Goal: Task Accomplishment & Management: Manage account settings

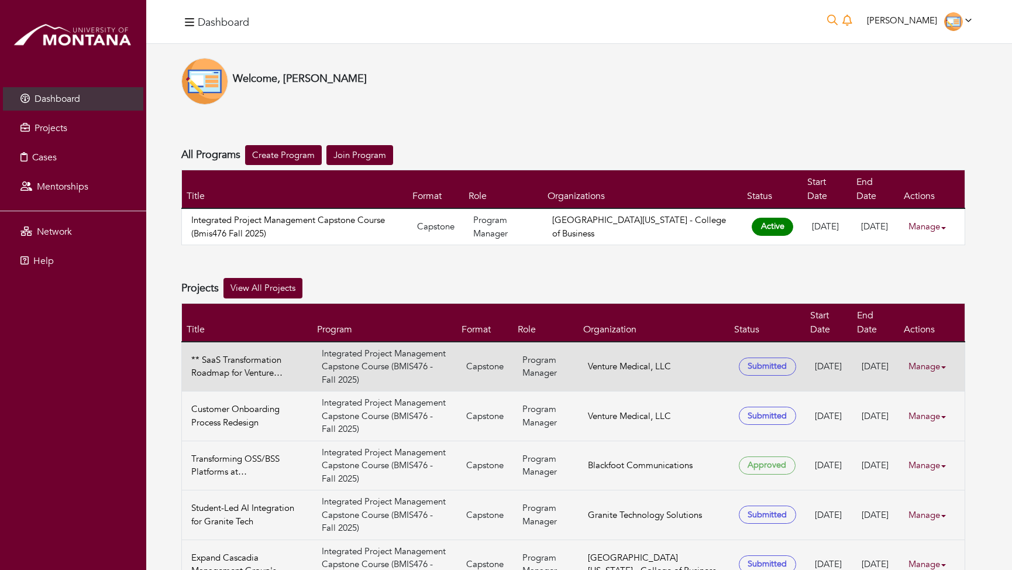
click at [924, 355] on link "Manage" at bounding box center [931, 366] width 47 height 23
click at [925, 382] on link "View" at bounding box center [951, 385] width 92 height 18
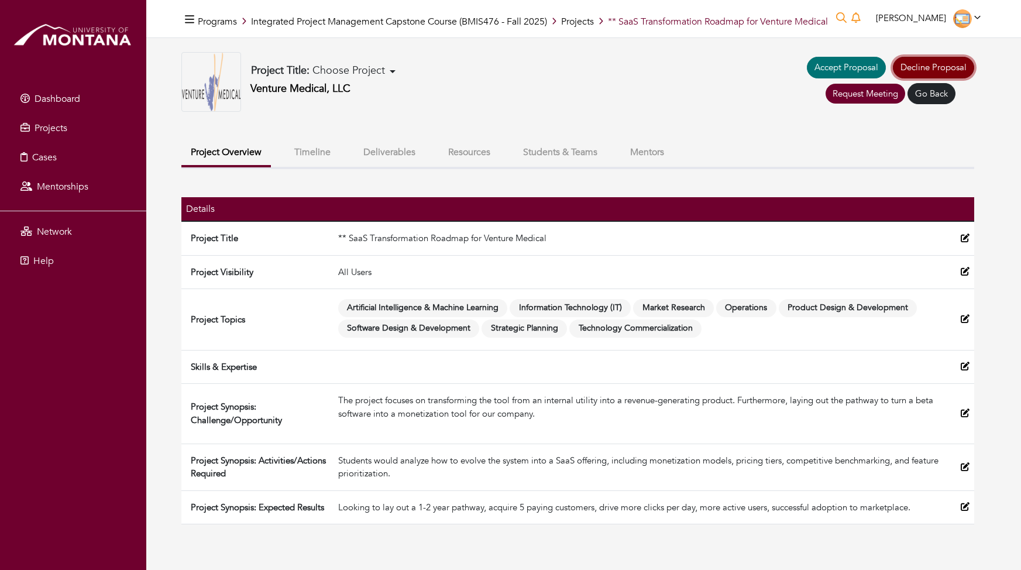
click at [926, 68] on link "Decline Proposal" at bounding box center [933, 68] width 81 height 22
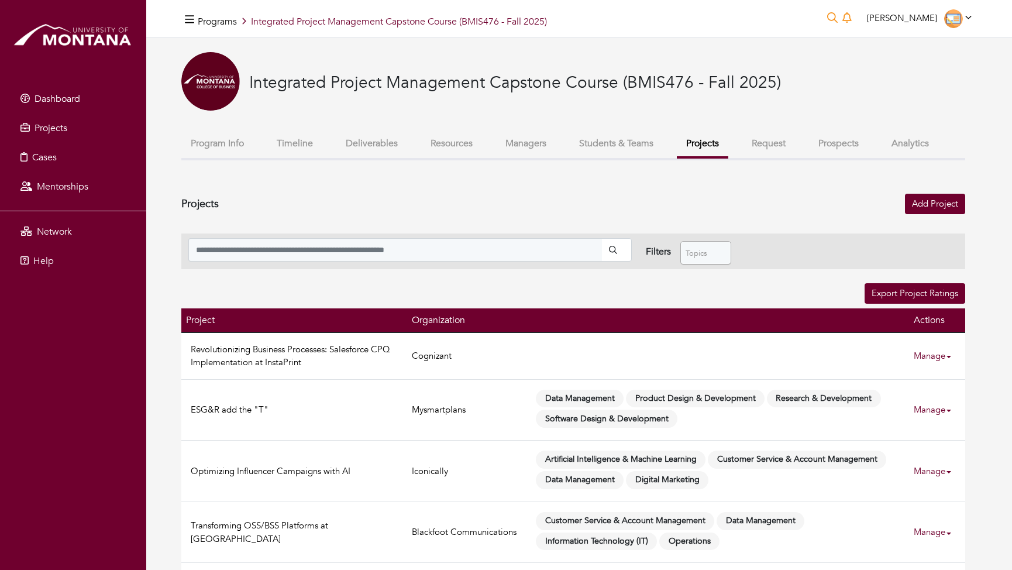
click at [697, 144] on button "Projects" at bounding box center [702, 144] width 51 height 27
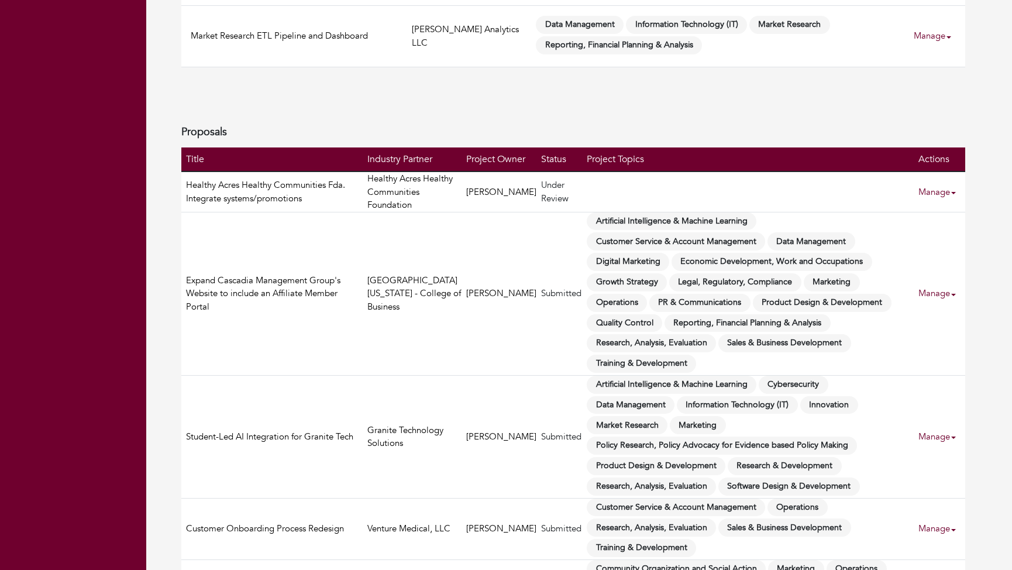
scroll to position [646, 0]
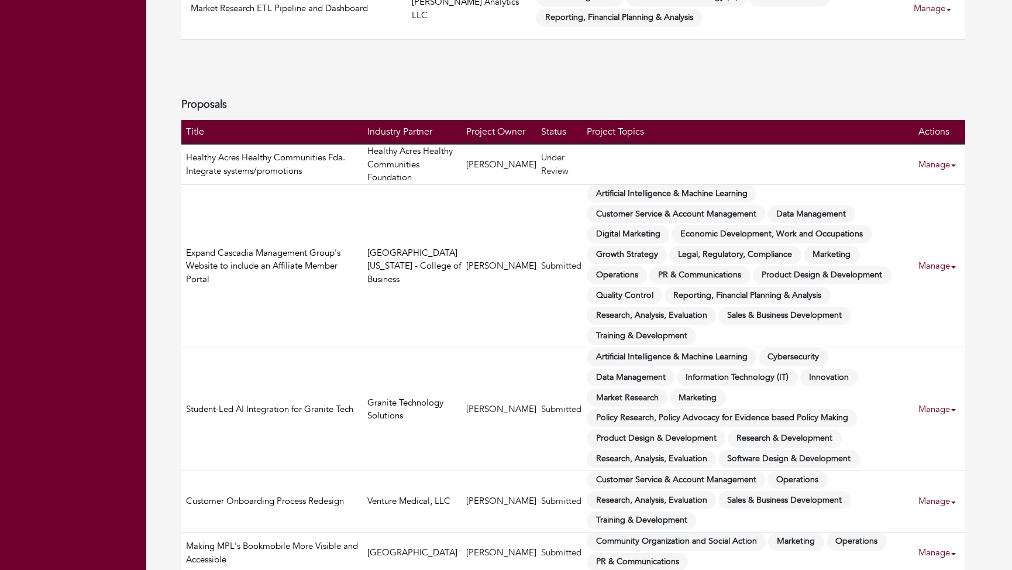
click at [938, 398] on link "Manage" at bounding box center [941, 409] width 47 height 23
click at [937, 442] on link "Decline Proposal" at bounding box center [961, 442] width 92 height 18
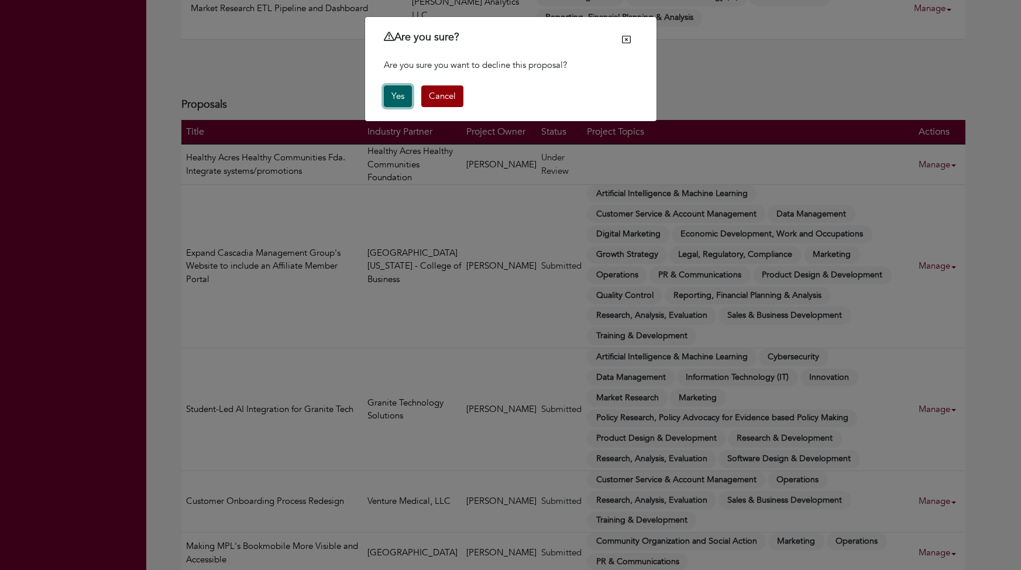
click at [394, 99] on button "Yes" at bounding box center [398, 96] width 28 height 22
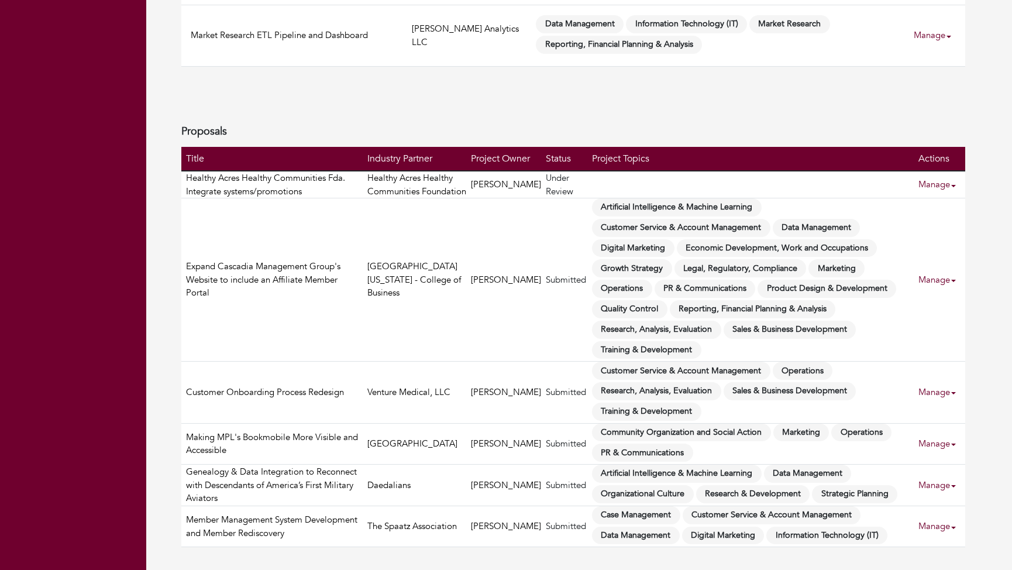
scroll to position [631, 0]
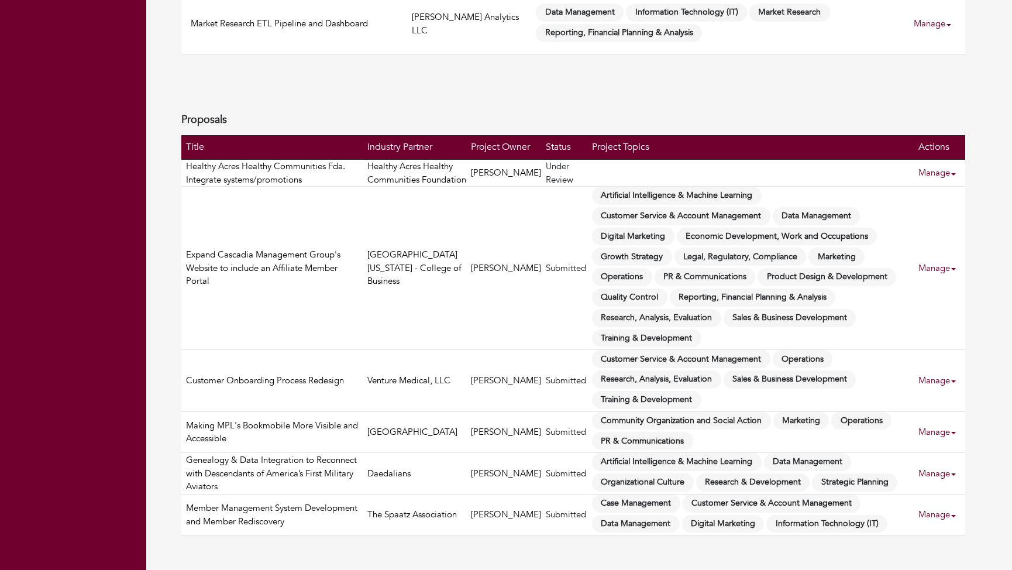
click at [930, 443] on link "Manage" at bounding box center [941, 432] width 47 height 23
click at [935, 488] on link "Decline Proposal" at bounding box center [961, 489] width 92 height 18
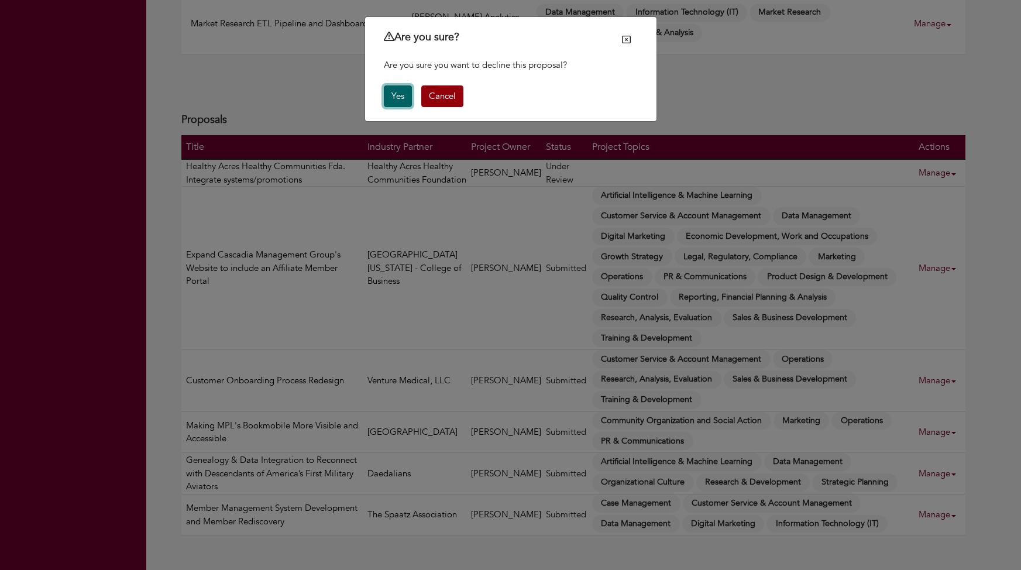
click at [401, 98] on button "Yes" at bounding box center [398, 96] width 28 height 22
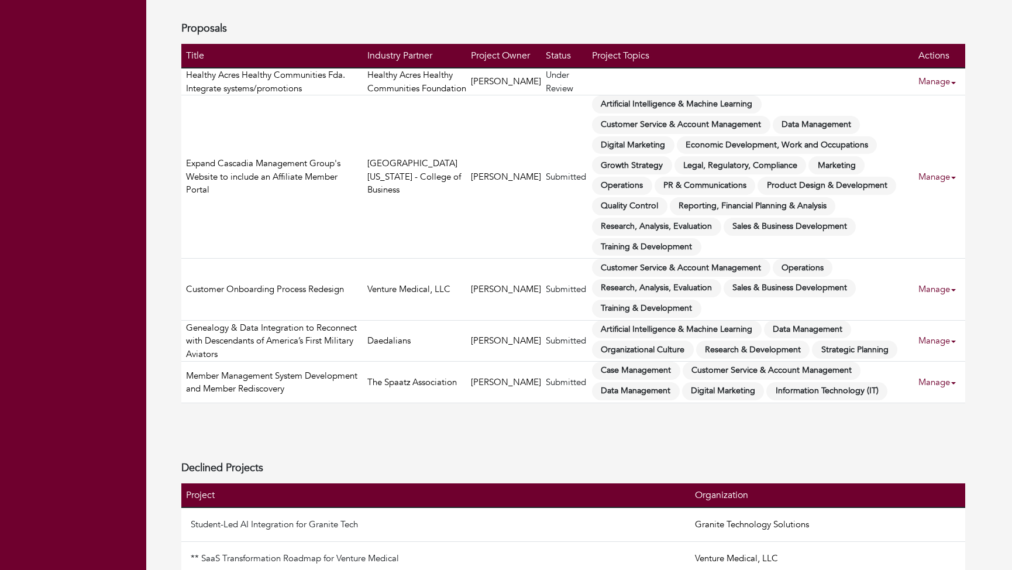
scroll to position [776, 0]
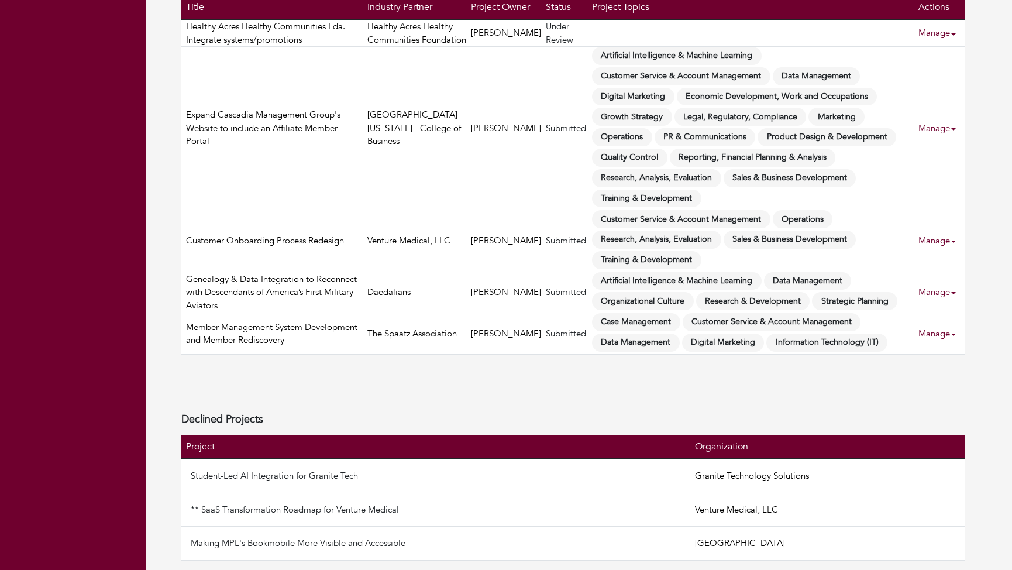
click at [929, 335] on link "Manage" at bounding box center [941, 333] width 47 height 23
click at [938, 381] on link "Decline Proposal" at bounding box center [961, 390] width 92 height 18
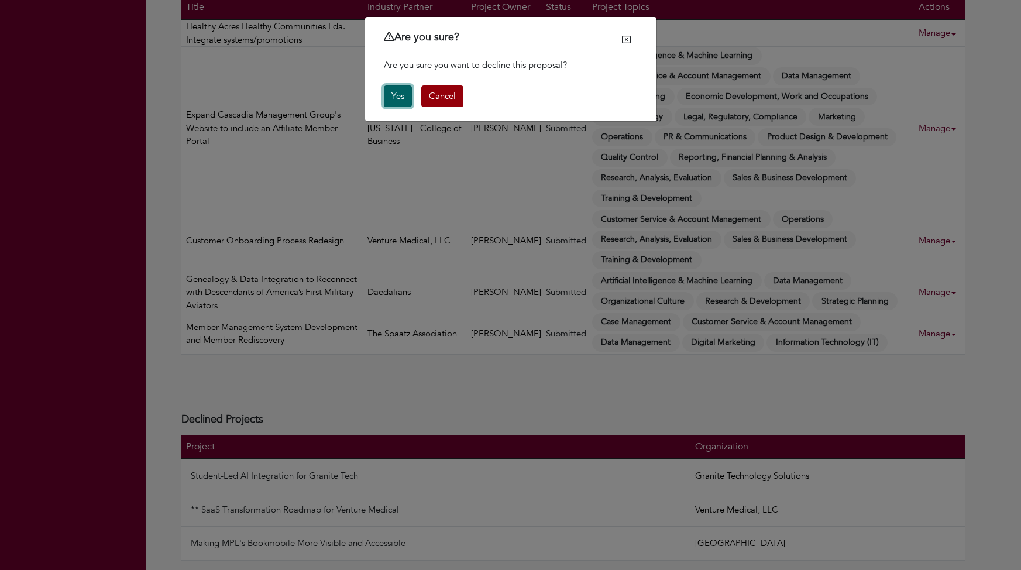
click at [395, 93] on button "Yes" at bounding box center [398, 96] width 28 height 22
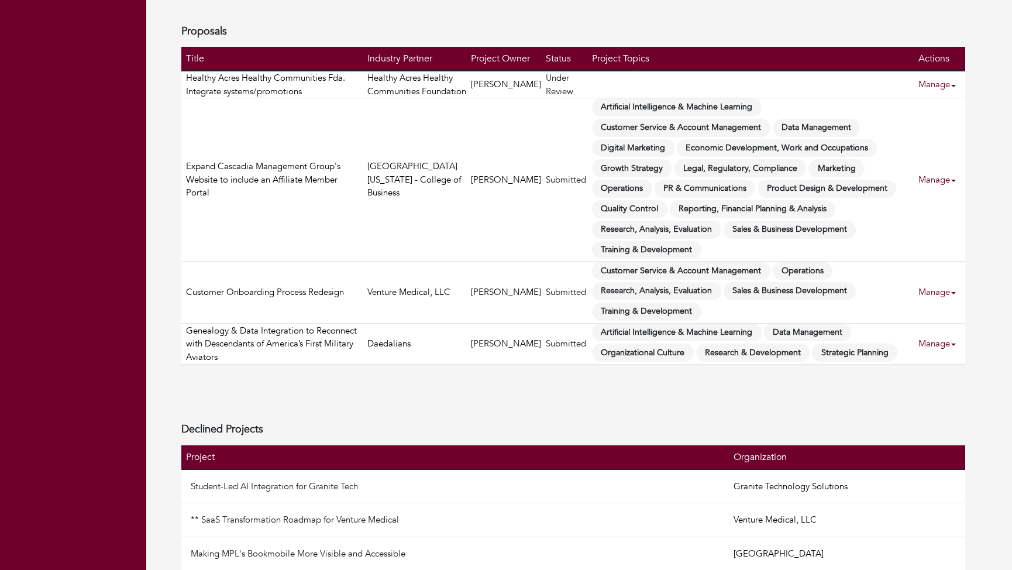
scroll to position [769, 0]
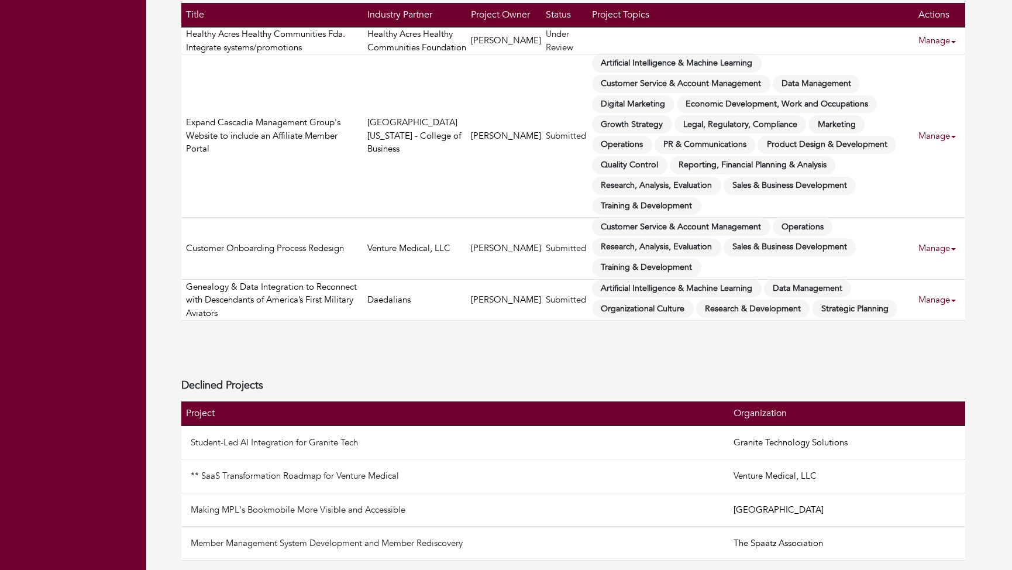
click at [935, 292] on link "Manage" at bounding box center [941, 299] width 47 height 23
click at [943, 347] on link "Decline Proposal" at bounding box center [961, 356] width 92 height 18
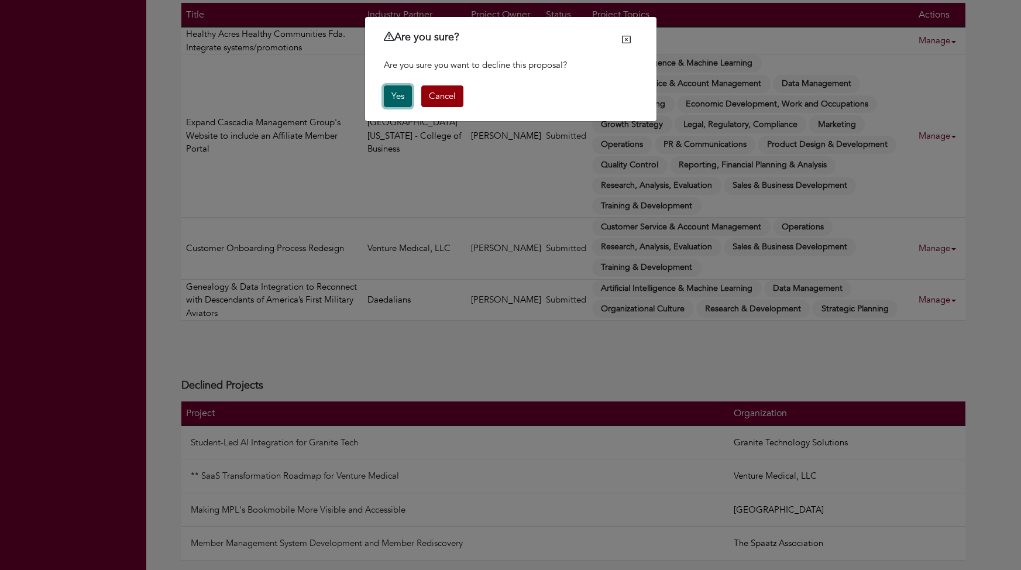
click at [401, 95] on button "Yes" at bounding box center [398, 96] width 28 height 22
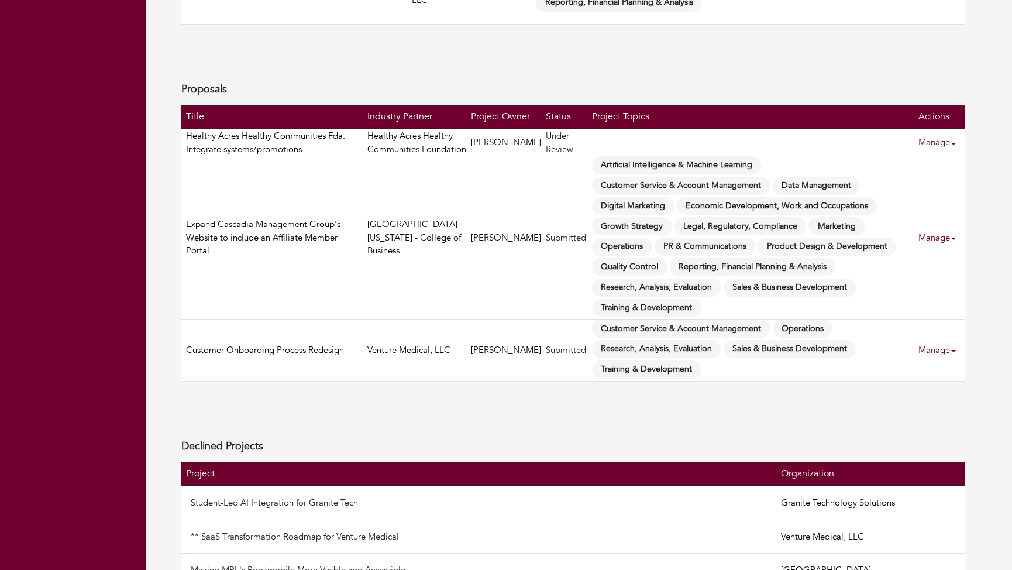
scroll to position [761, 0]
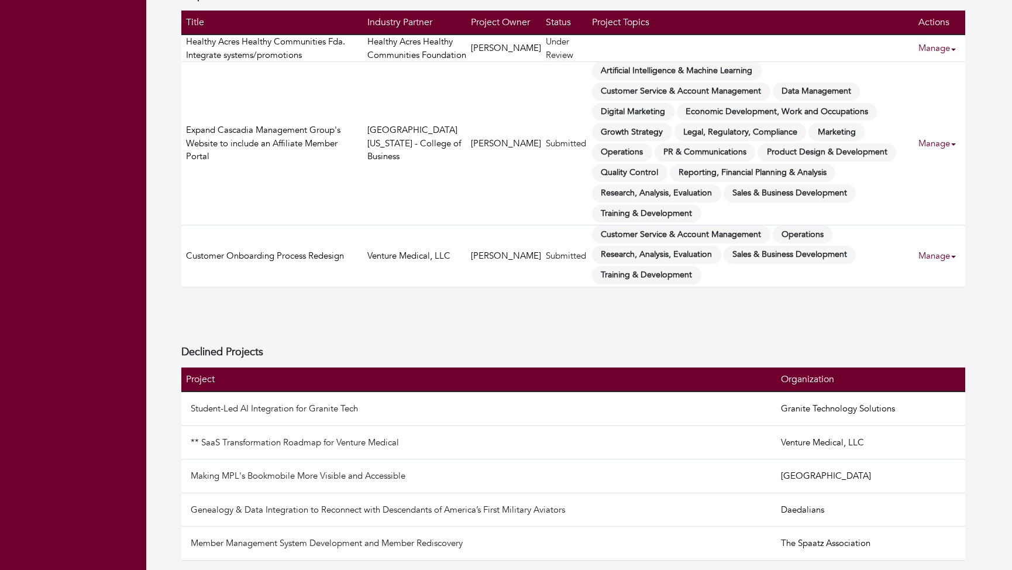
click at [931, 151] on link "Manage" at bounding box center [941, 143] width 47 height 23
click at [945, 202] on link "Decline Proposal" at bounding box center [961, 210] width 92 height 18
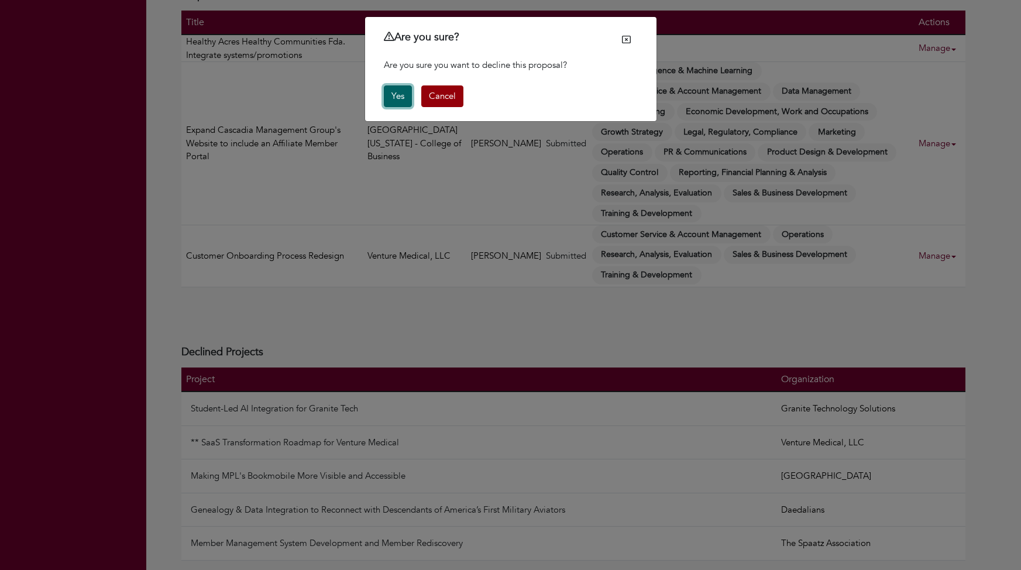
click at [385, 99] on button "Yes" at bounding box center [398, 96] width 28 height 22
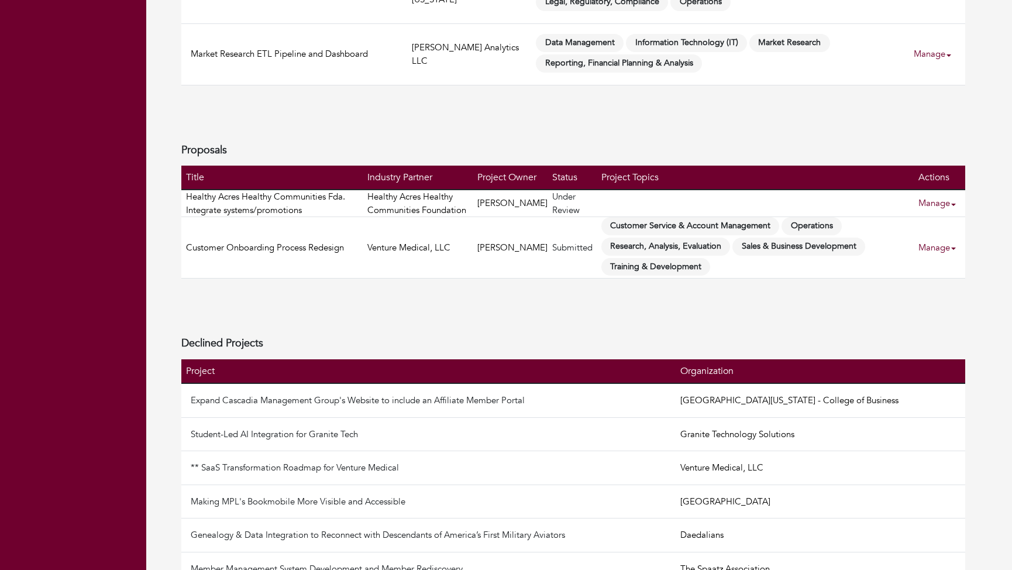
scroll to position [609, 0]
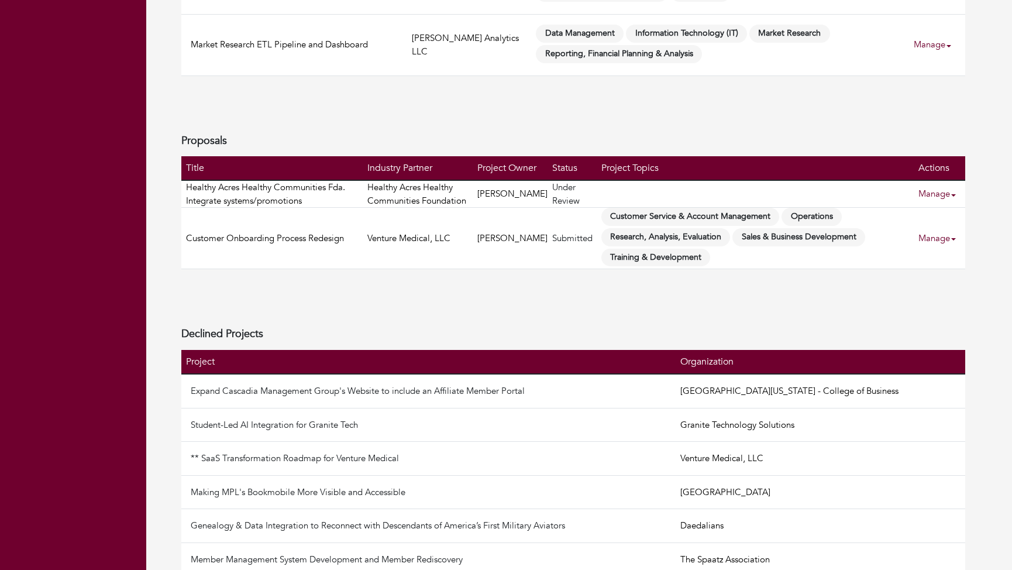
click at [936, 188] on link "Manage" at bounding box center [941, 193] width 47 height 23
click at [943, 245] on link "Decline Proposal" at bounding box center [961, 245] width 92 height 18
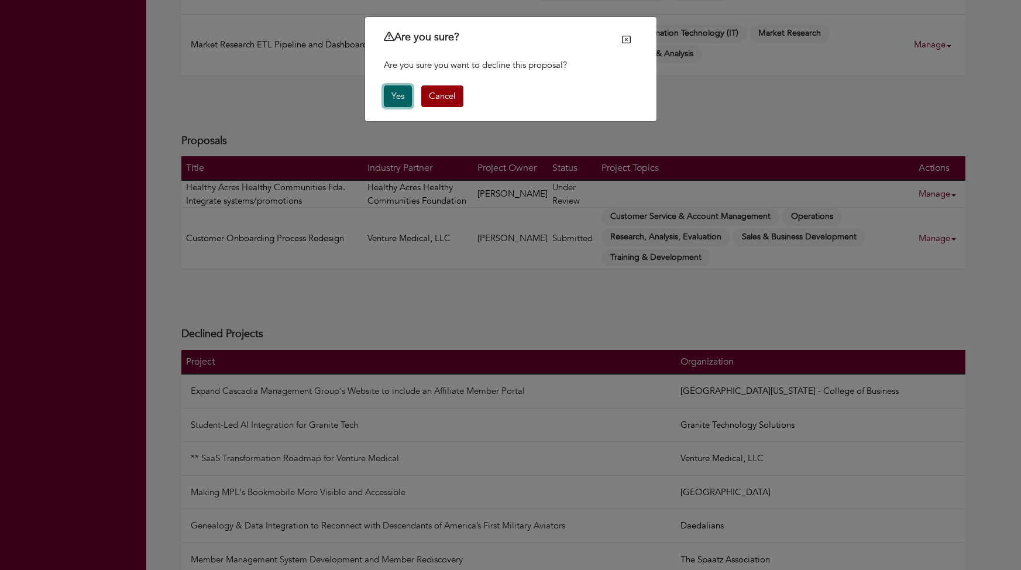
click at [398, 98] on button "Yes" at bounding box center [398, 96] width 28 height 22
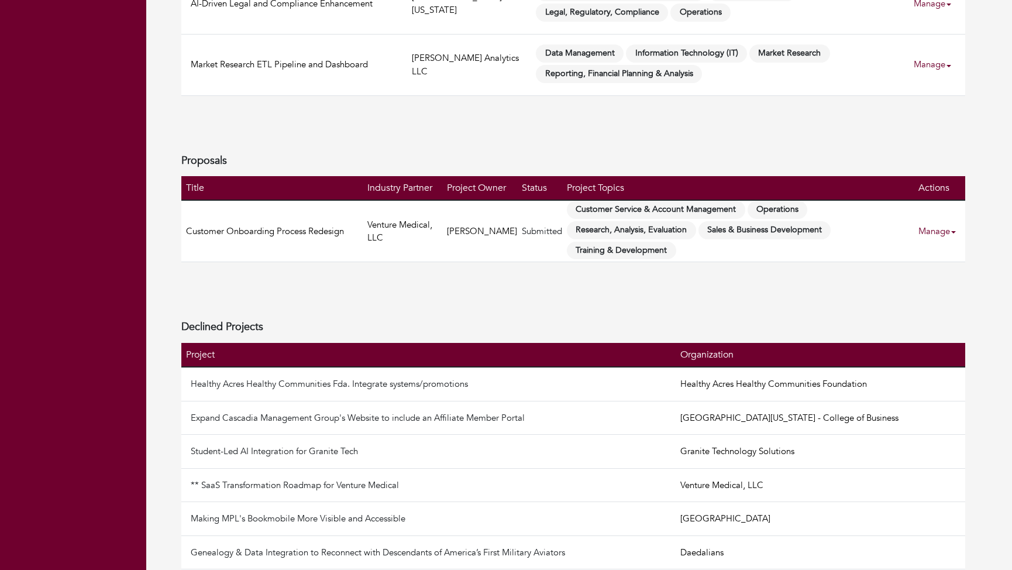
scroll to position [632, 0]
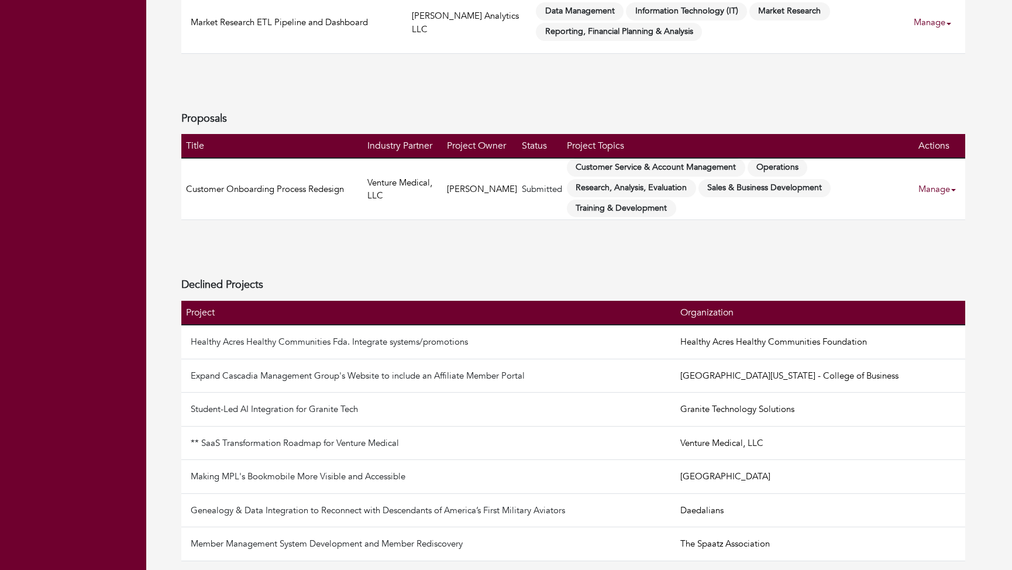
click at [929, 191] on link "Manage" at bounding box center [941, 189] width 47 height 23
click at [932, 236] on link "Decline Proposal" at bounding box center [961, 239] width 92 height 18
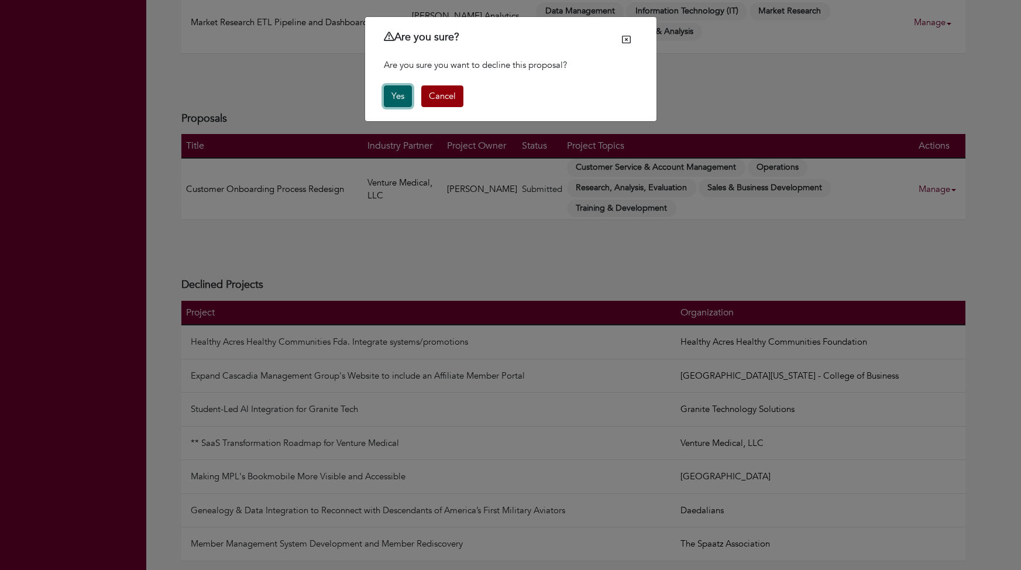
click at [402, 97] on button "Yes" at bounding box center [398, 96] width 28 height 22
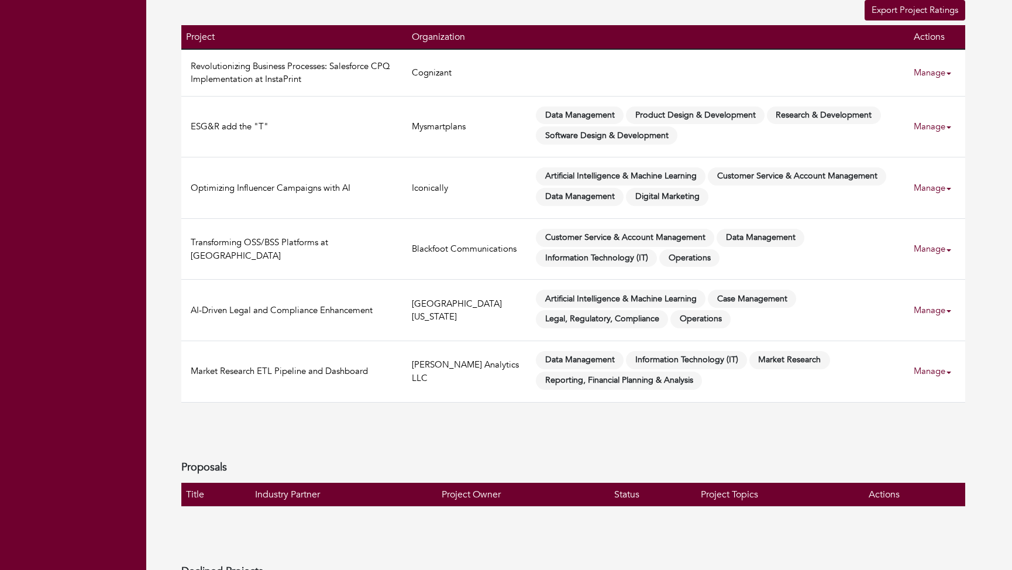
scroll to position [267, 0]
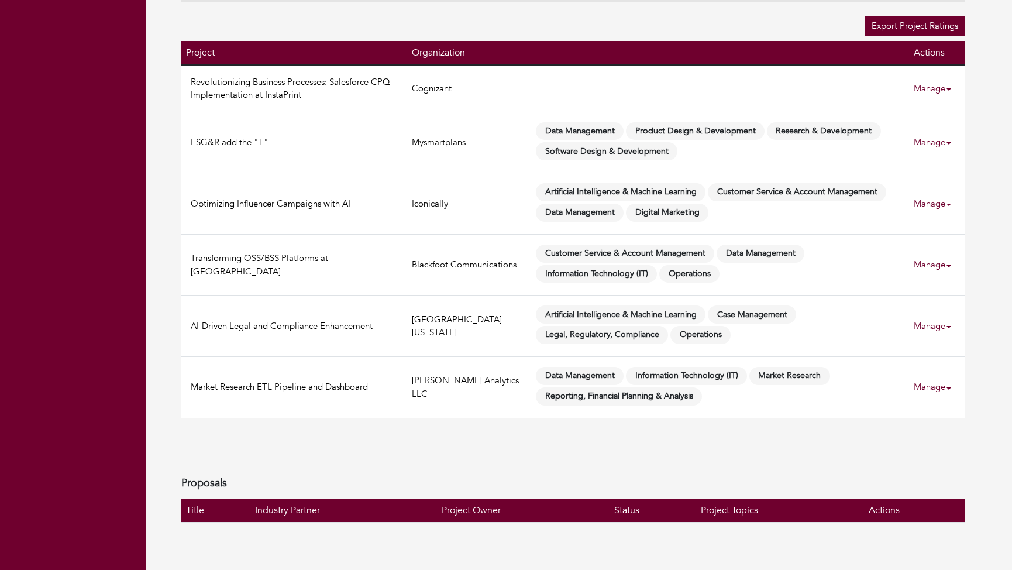
click at [951, 89] on link "Manage" at bounding box center [937, 88] width 47 height 23
click at [940, 118] on link "View" at bounding box center [957, 121] width 92 height 18
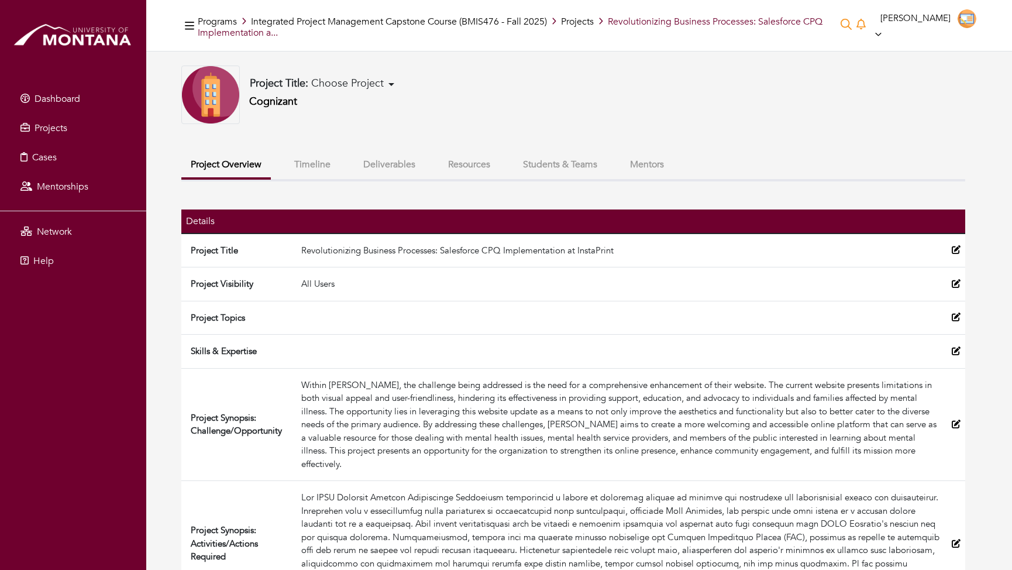
click at [315, 162] on button "Timeline" at bounding box center [312, 164] width 55 height 25
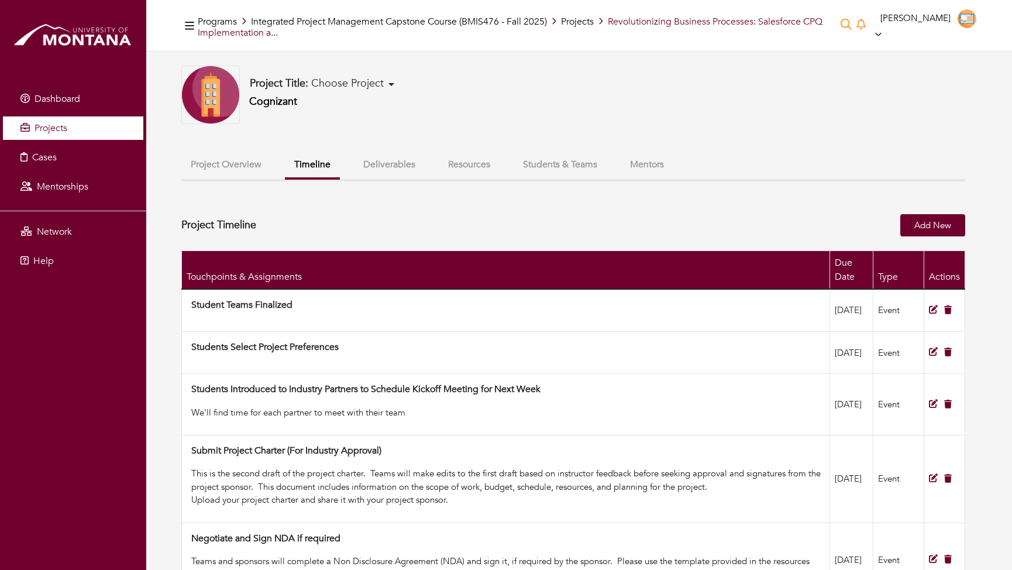
click at [68, 130] on link "Projects" at bounding box center [73, 127] width 140 height 23
